Goal: Task Accomplishment & Management: Complete application form

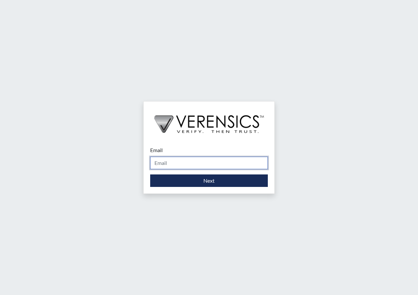
click at [197, 159] on input "Email" at bounding box center [209, 163] width 118 height 12
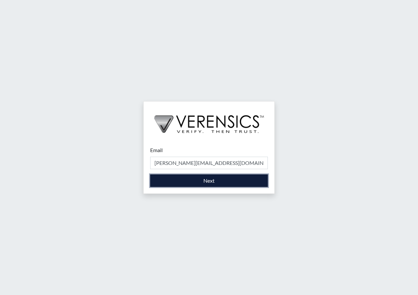
click at [194, 175] on button "Next" at bounding box center [209, 180] width 118 height 12
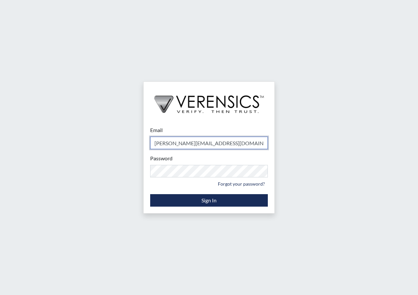
type input "[PERSON_NAME][EMAIL_ADDRESS][PERSON_NAME][DOMAIN_NAME]"
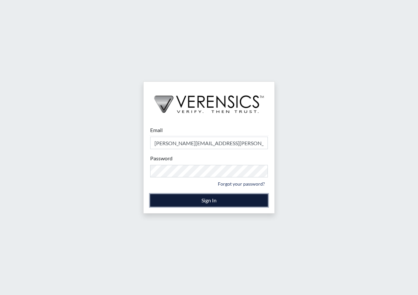
click at [190, 199] on button "Sign In" at bounding box center [209, 200] width 118 height 12
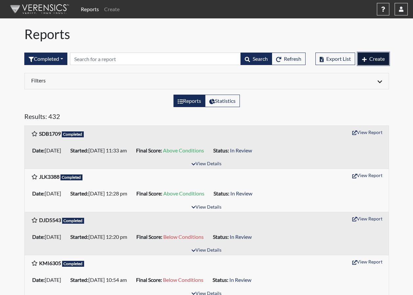
click at [366, 61] on icon "button" at bounding box center [364, 59] width 5 height 5
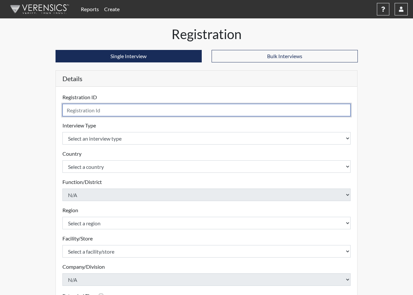
click at [99, 108] on input "text" at bounding box center [206, 110] width 288 height 12
type input "AJH9984"
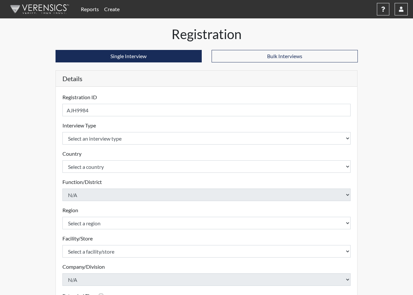
click at [206, 132] on div "Interview Type Select an interview type Corrections Pre-Employment Please selec…" at bounding box center [206, 133] width 288 height 23
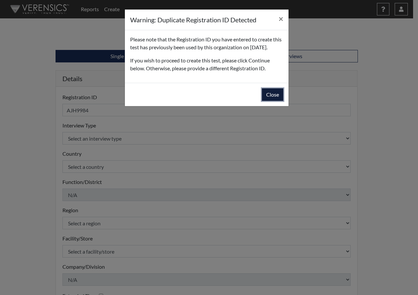
click at [281, 101] on button "Close" at bounding box center [272, 94] width 21 height 12
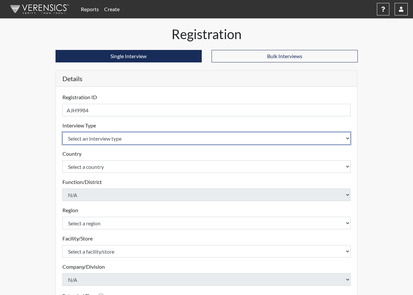
click at [140, 133] on select "Select an interview type Corrections Pre-Employment" at bounding box center [206, 138] width 288 height 12
select select "ff733e93-e1bf-11ea-9c9f-0eff0cf7eb8f"
click at [62, 132] on select "Select an interview type Corrections Pre-Employment" at bounding box center [206, 138] width 288 height 12
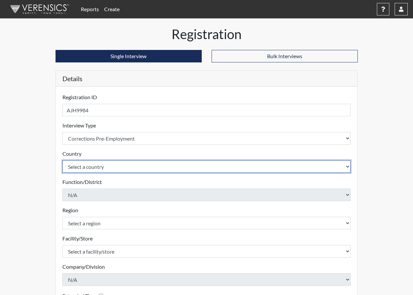
click at [135, 166] on select "Select a country [GEOGRAPHIC_DATA] [GEOGRAPHIC_DATA]" at bounding box center [206, 166] width 288 height 12
select select "united-states-of-[GEOGRAPHIC_DATA]"
click at [62, 160] on select "Select a country [GEOGRAPHIC_DATA] [GEOGRAPHIC_DATA]" at bounding box center [206, 166] width 288 height 12
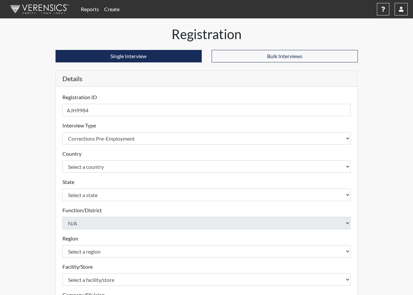
drag, startPoint x: 51, startPoint y: 183, endPoint x: 58, endPoint y: 184, distance: 6.6
click at [55, 183] on div "Registration Single Interview Bulk Interviews Details Registration ID AJH9984 P…" at bounding box center [207, 211] width 312 height 371
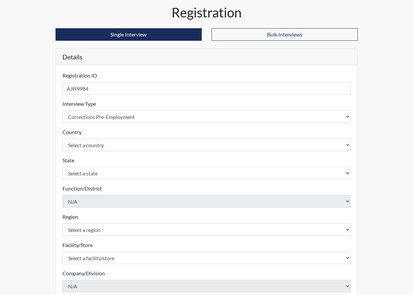
scroll to position [33, 0]
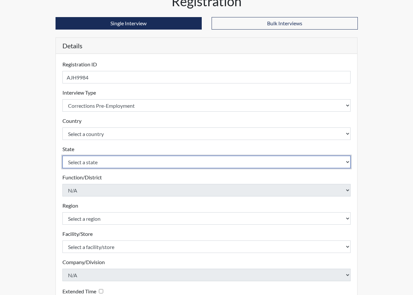
click at [89, 158] on select "Select a state [US_STATE] [US_STATE] [US_STATE] [US_STATE] [US_STATE] [US_STATE…" at bounding box center [206, 162] width 288 height 12
click at [99, 163] on select "Select a state [US_STATE] [US_STATE] [US_STATE] [US_STATE] [US_STATE] [US_STATE…" at bounding box center [206, 162] width 288 height 12
select select "GA"
click at [62, 156] on select "Select a state [US_STATE] [US_STATE] [US_STATE] [US_STATE] [US_STATE] [US_STATE…" at bounding box center [206, 162] width 288 height 12
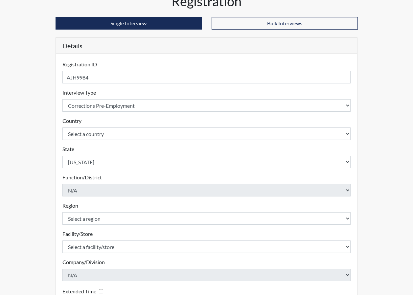
click at [26, 166] on div "Registration Single Interview Bulk Interviews Details Registration ID AJH9984 P…" at bounding box center [206, 178] width 374 height 371
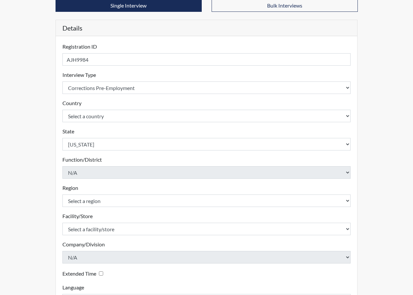
scroll to position [66, 0]
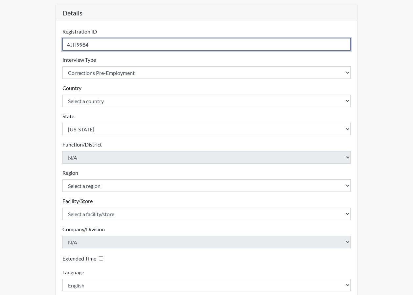
drag, startPoint x: 111, startPoint y: 46, endPoint x: 46, endPoint y: 45, distance: 65.0
click at [46, 45] on div "Registration Single Interview Bulk Interviews Details Registration ID AJH9984 P…" at bounding box center [206, 146] width 374 height 371
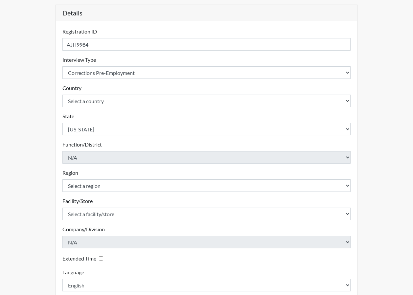
click at [60, 86] on div "Registration ID AJH9984 Please provide a registration ID. Interview Type Select…" at bounding box center [207, 162] width 302 height 282
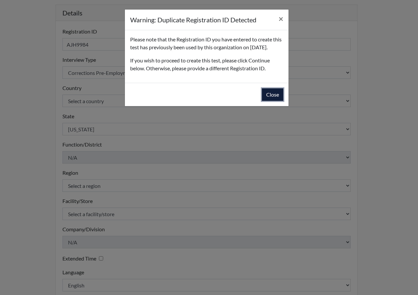
click at [275, 101] on button "Close" at bounding box center [272, 94] width 21 height 12
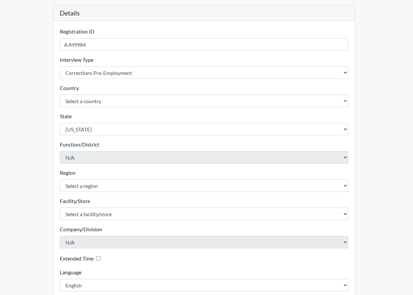
click at [30, 106] on div "Registration Single Interview Bulk Interviews Details Registration ID AJH9984 P…" at bounding box center [204, 146] width 374 height 371
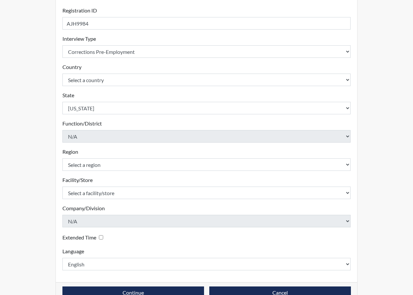
scroll to position [103, 0]
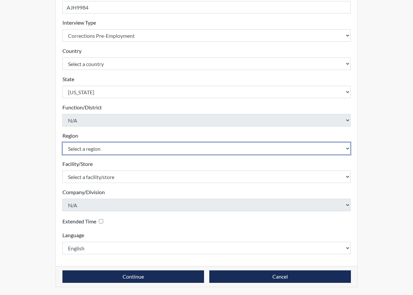
drag, startPoint x: 110, startPoint y: 149, endPoint x: 108, endPoint y: 155, distance: 6.8
click at [109, 152] on select "Select a region [GEOGRAPHIC_DATA]" at bounding box center [206, 148] width 288 height 12
select select "8bdab1f8-09d2-48bf-ae6d-f2dae3084107"
click at [62, 142] on select "Select a region [GEOGRAPHIC_DATA]" at bounding box center [206, 148] width 288 height 12
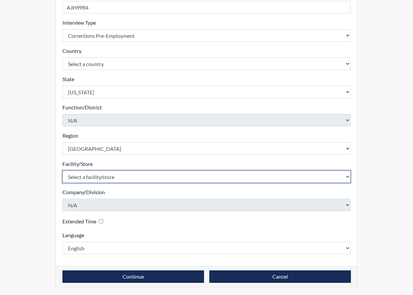
drag, startPoint x: 104, startPoint y: 172, endPoint x: 102, endPoint y: 175, distance: 3.4
click at [104, 172] on select "Select a facility/store [PERSON_NAME]" at bounding box center [206, 176] width 288 height 12
select select "bcfceb28-1b88-452b-bb93-1e952c28694e"
click at [62, 170] on select "Select a facility/store [PERSON_NAME]" at bounding box center [206, 176] width 288 height 12
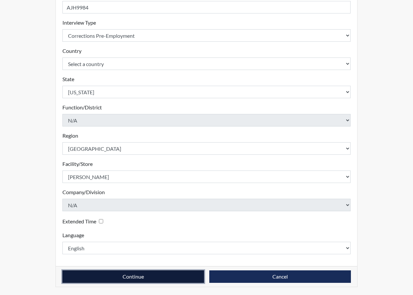
click at [145, 274] on button "Continue" at bounding box center [133, 276] width 142 height 12
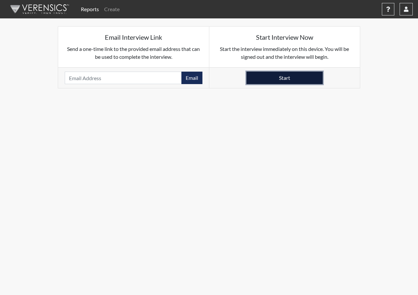
click at [280, 78] on button "Start" at bounding box center [284, 78] width 76 height 12
